Goal: Subscribe to service/newsletter

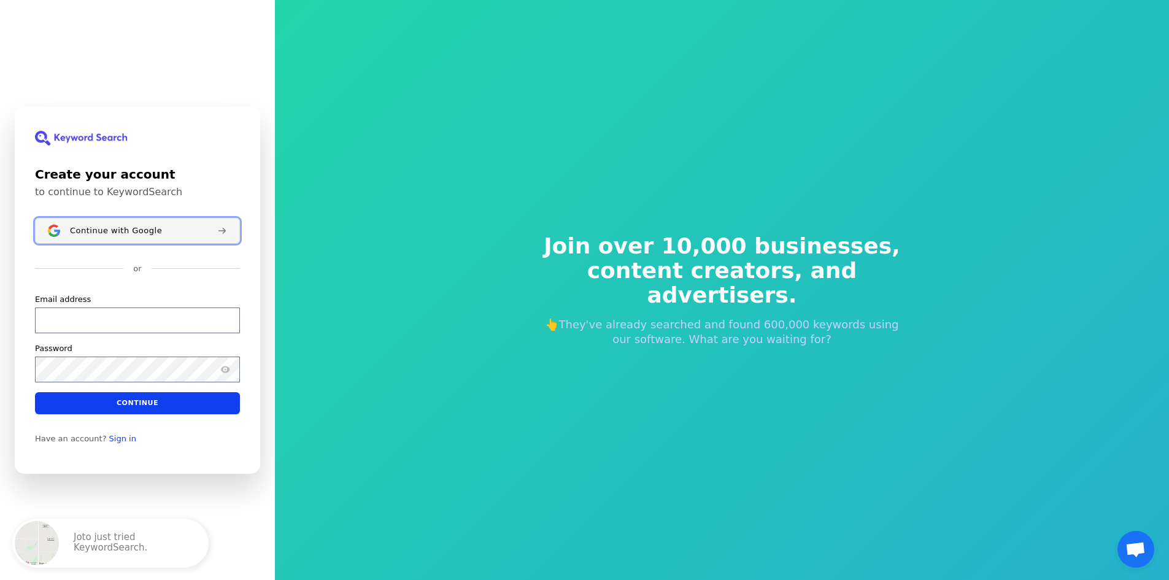
click at [119, 230] on span "Continue with Google" at bounding box center [116, 230] width 92 height 10
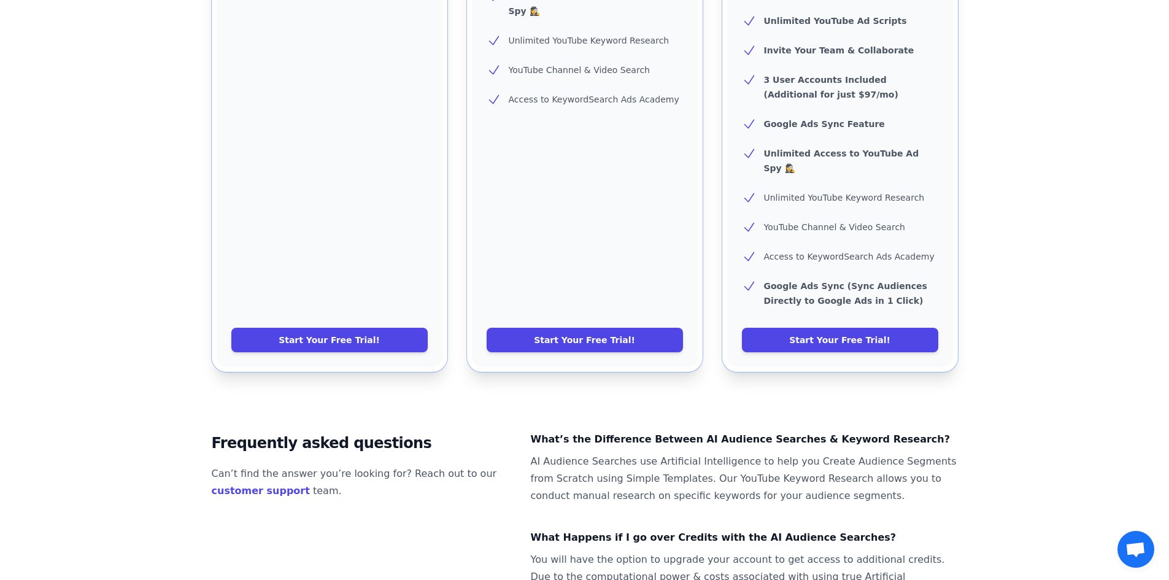
scroll to position [711, 0]
